Goal: Find specific page/section: Find specific page/section

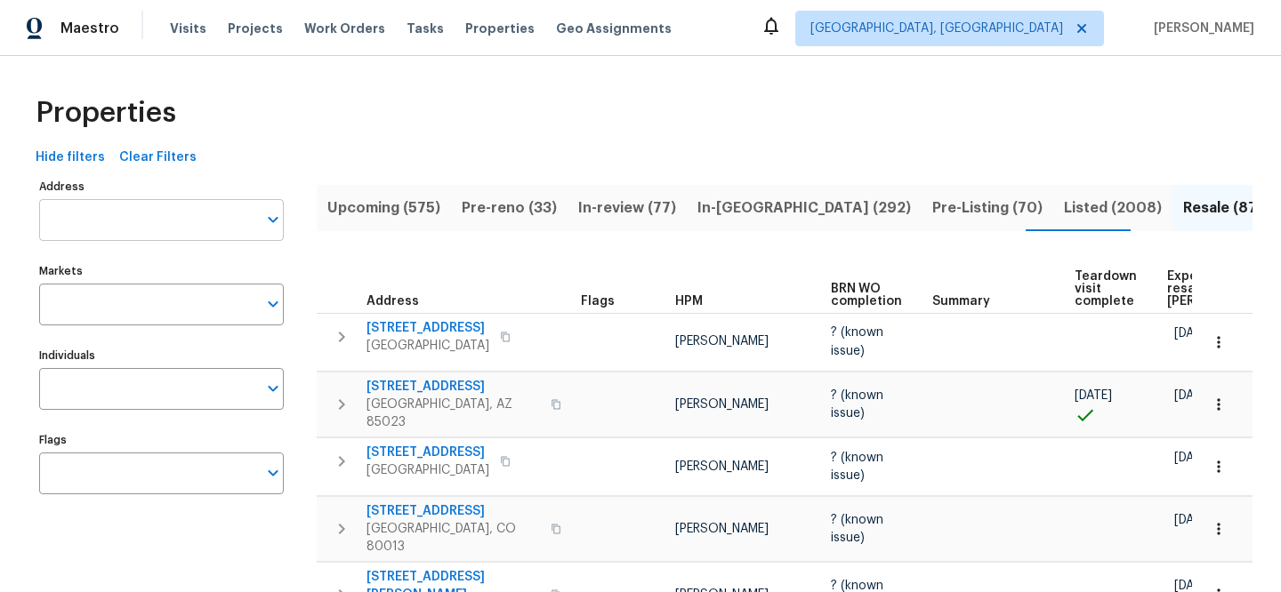
click at [167, 215] on input "Address" at bounding box center [148, 220] width 218 height 42
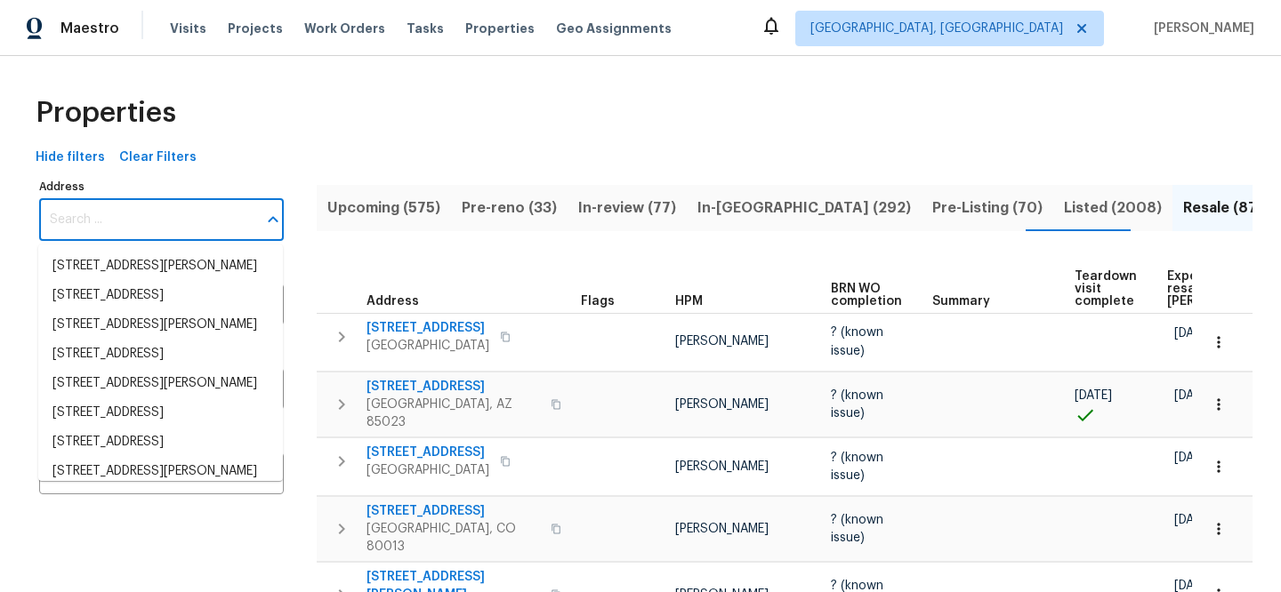
paste input "[STREET_ADDRESS]"
type input "[STREET_ADDRESS]"
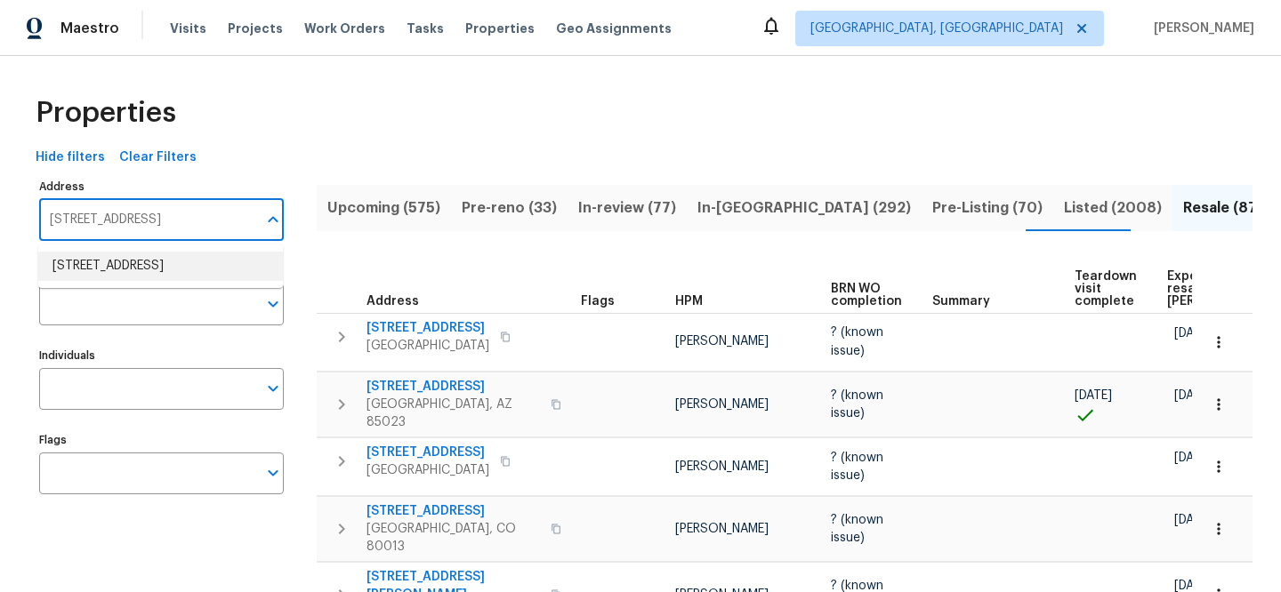
click at [181, 256] on li "4124 Scales St Austin TX 78723" at bounding box center [160, 266] width 245 height 29
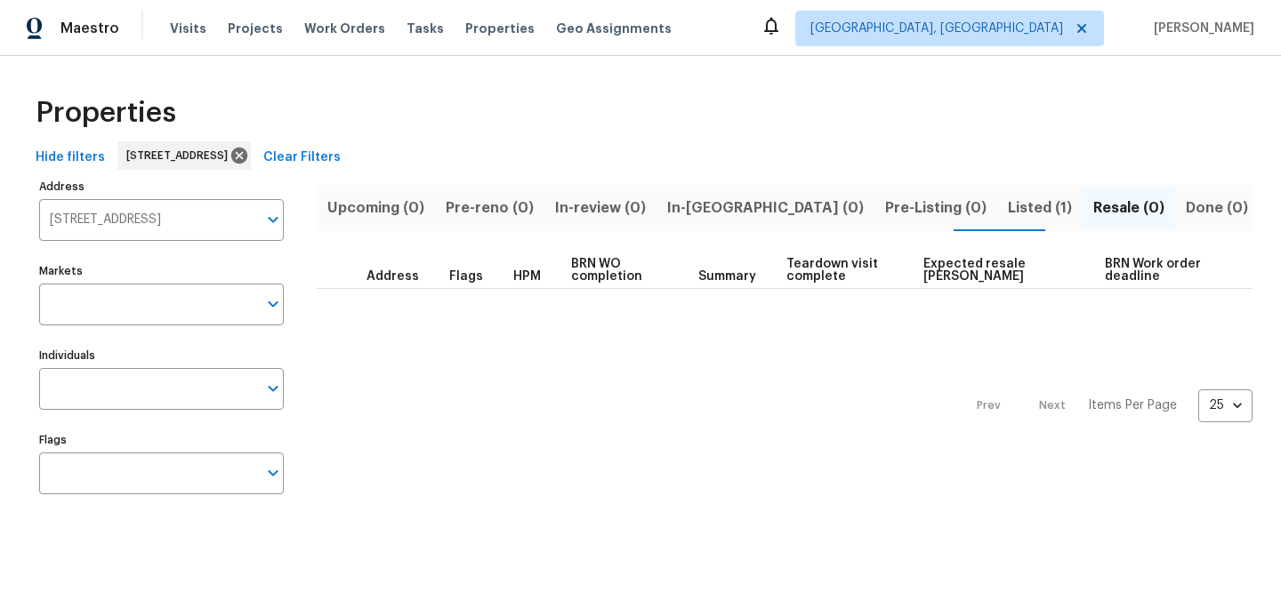
click at [1008, 211] on span "Listed (1)" at bounding box center [1040, 208] width 64 height 25
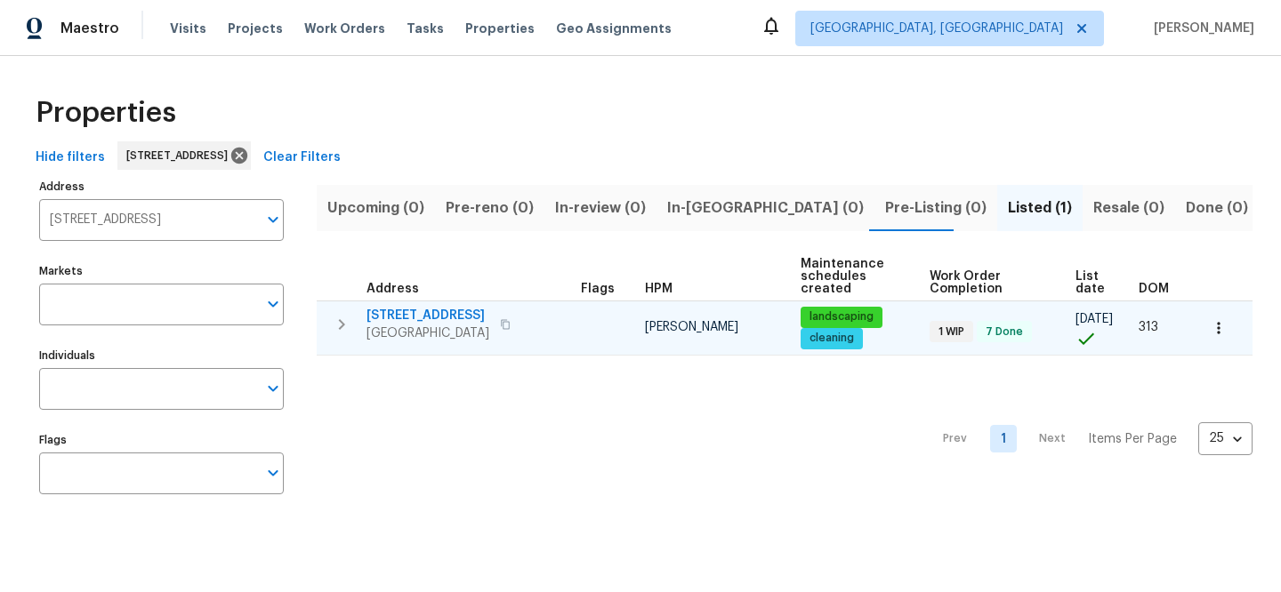
click at [428, 308] on span "[STREET_ADDRESS]" at bounding box center [427, 316] width 123 height 18
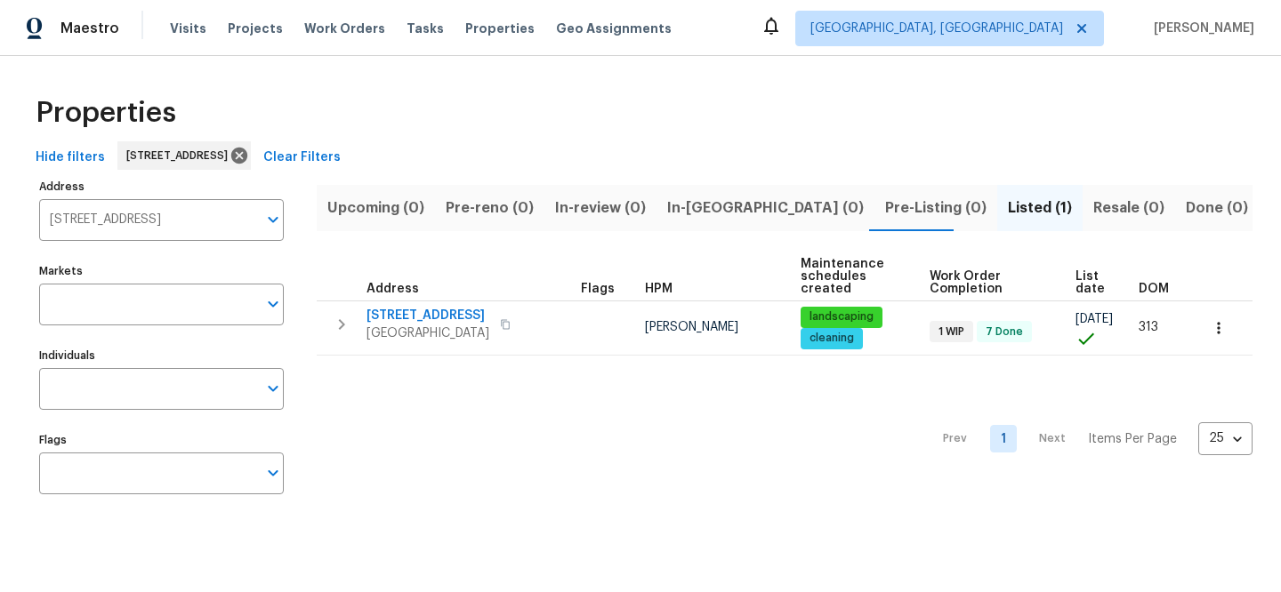
drag, startPoint x: 324, startPoint y: 150, endPoint x: 333, endPoint y: 117, distance: 34.9
click at [324, 150] on span "Clear Filters" at bounding box center [301, 158] width 77 height 22
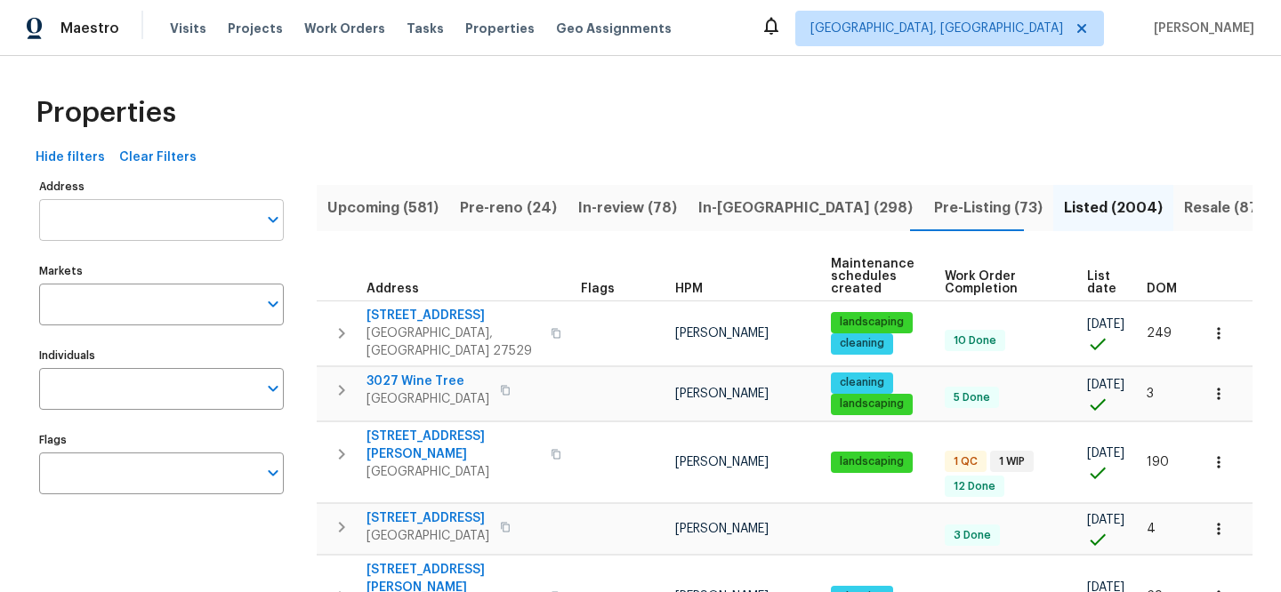
click at [214, 210] on input "Address" at bounding box center [148, 220] width 218 height 42
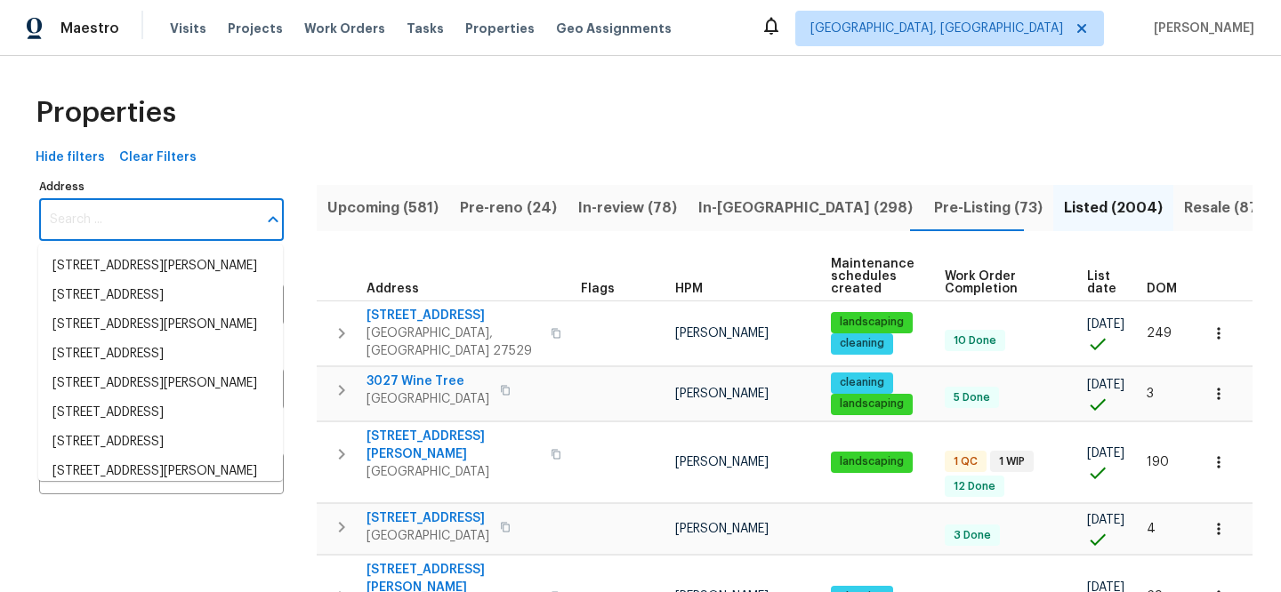
paste input "2511 Ashland City Rd"
type input "2511 Ashland City Rd"
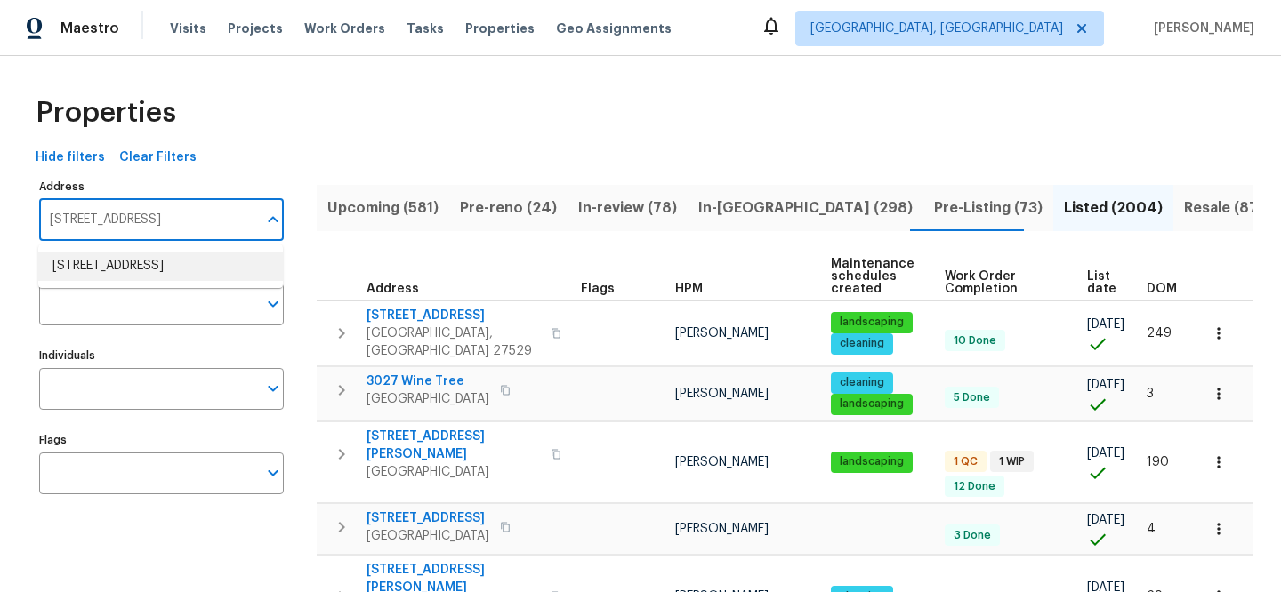
click at [213, 255] on li "2511 Ashland City Rd Clarksville TN 37043" at bounding box center [160, 266] width 245 height 29
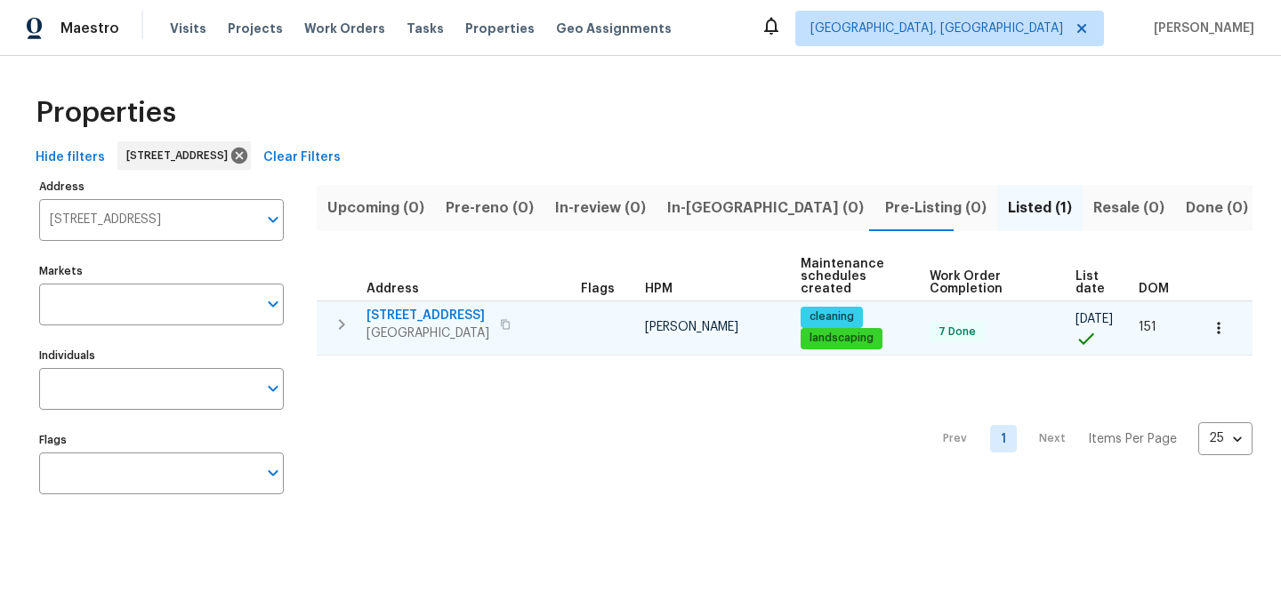
click at [432, 314] on span "2511 Ashland City Rd" at bounding box center [427, 316] width 123 height 18
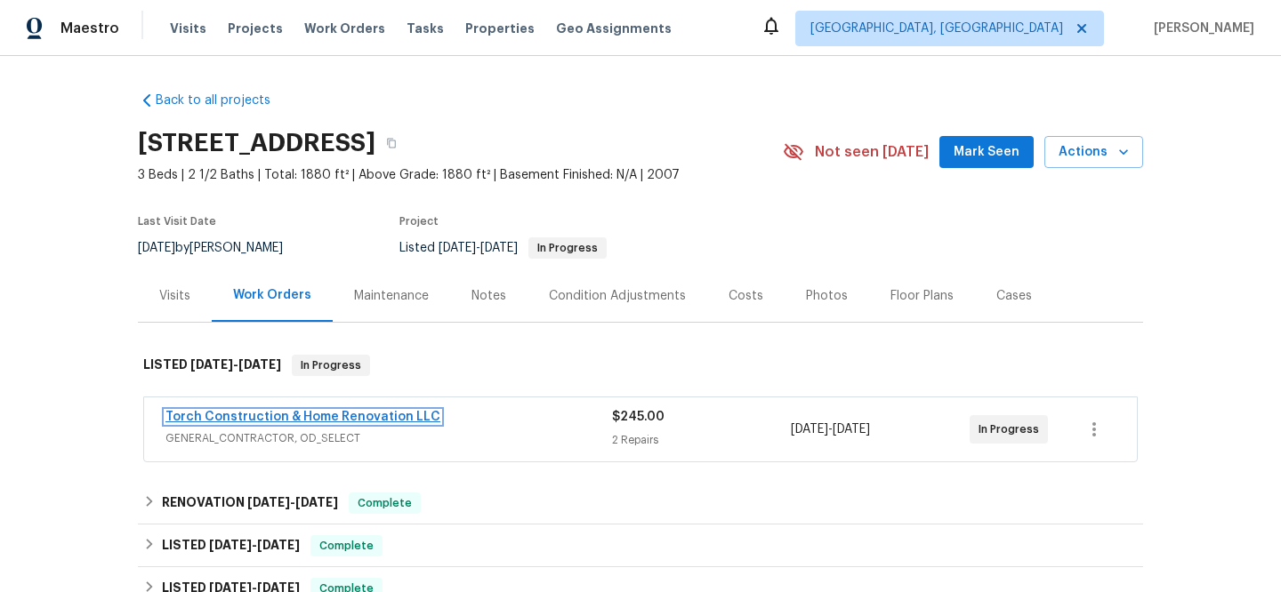
click at [411, 416] on link "Torch Construction & Home Renovation LLC" at bounding box center [302, 417] width 275 height 12
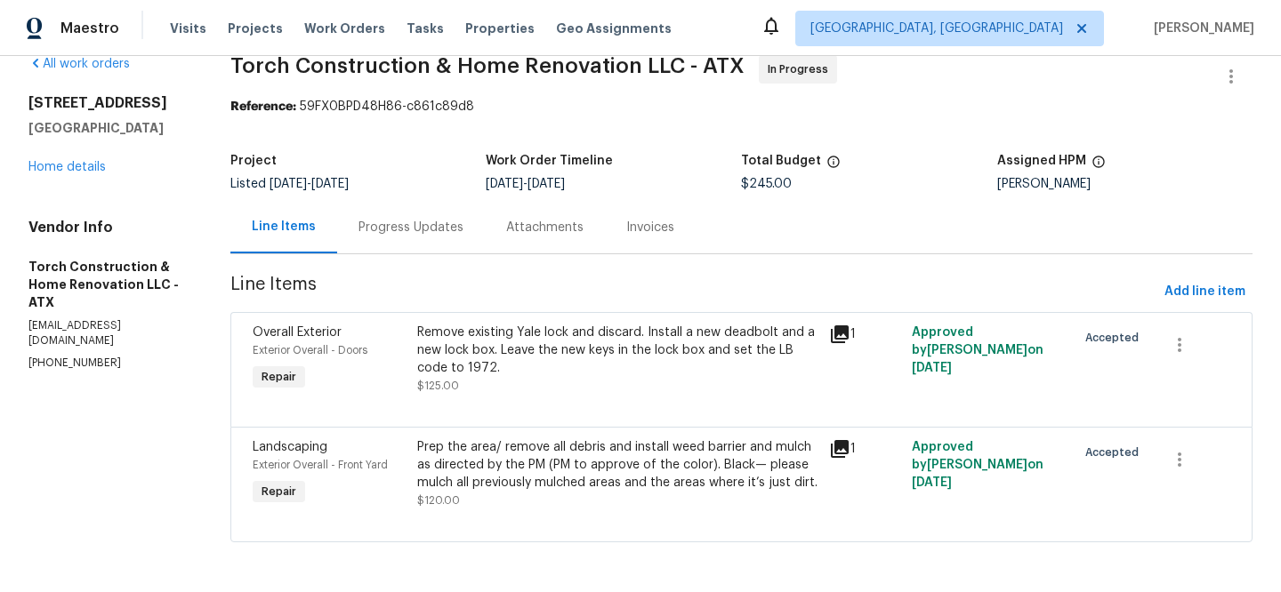
scroll to position [61, 0]
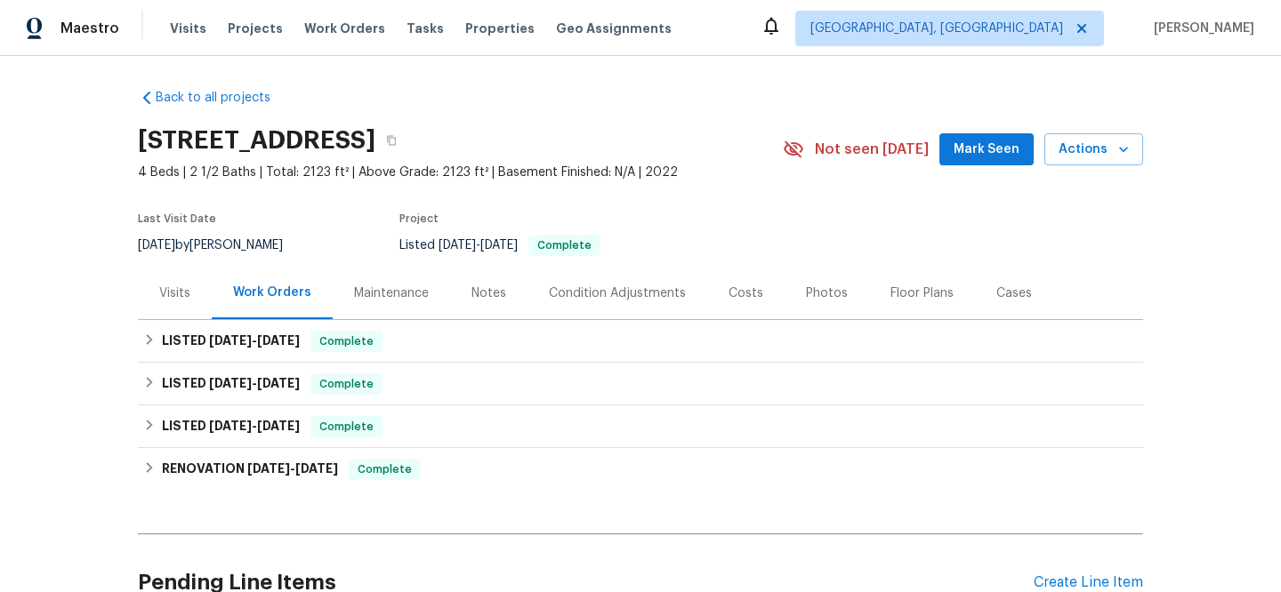
scroll to position [4, 0]
click at [149, 280] on div "Visits" at bounding box center [175, 292] width 74 height 52
